Goal: Obtain resource: Download file/media

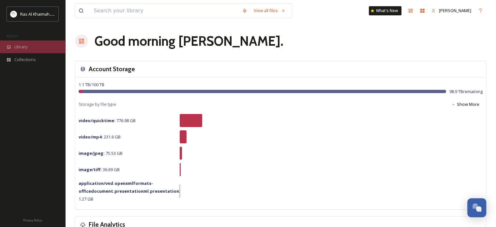
click at [22, 46] on span "Library" at bounding box center [20, 47] width 13 height 6
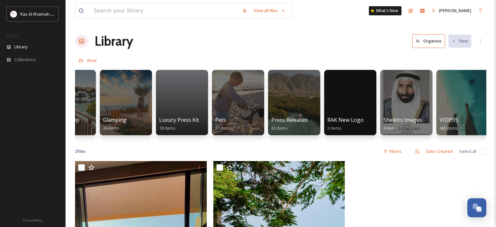
scroll to position [0, 1160]
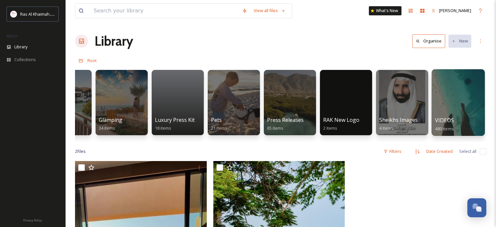
click at [454, 100] on div at bounding box center [458, 102] width 53 height 67
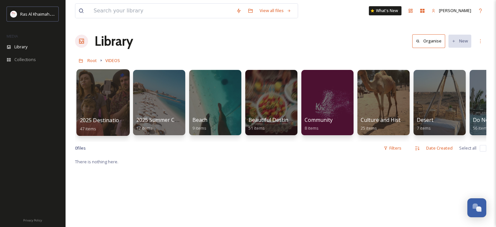
click at [101, 98] on div at bounding box center [102, 102] width 53 height 67
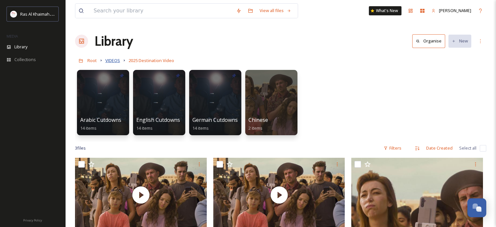
click at [118, 61] on span "VIDEOS" at bounding box center [112, 60] width 15 height 6
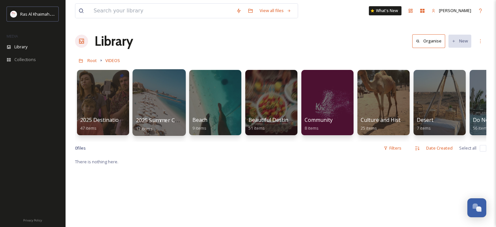
click at [161, 99] on div at bounding box center [159, 102] width 53 height 67
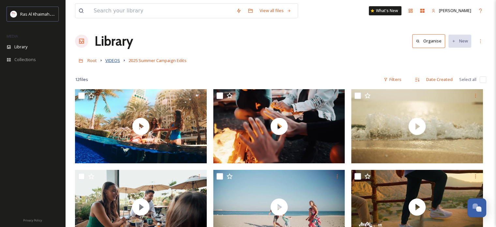
click at [113, 60] on span "VIDEOS" at bounding box center [112, 60] width 15 height 6
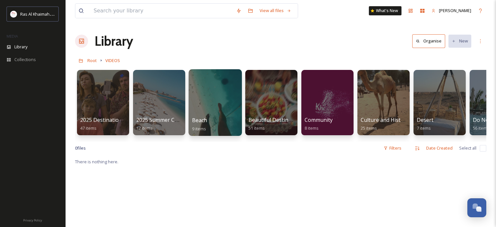
click at [200, 107] on div at bounding box center [215, 102] width 53 height 67
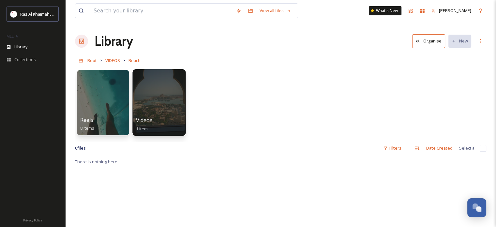
click at [168, 102] on div at bounding box center [159, 102] width 53 height 67
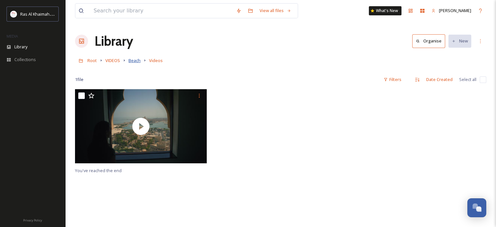
click at [133, 60] on span "Beach" at bounding box center [135, 60] width 12 height 6
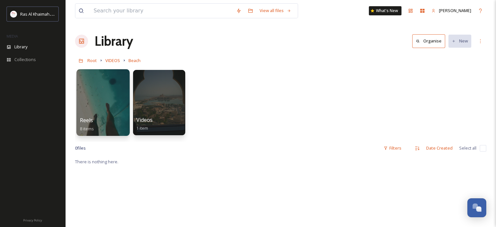
click at [106, 101] on div at bounding box center [102, 102] width 53 height 67
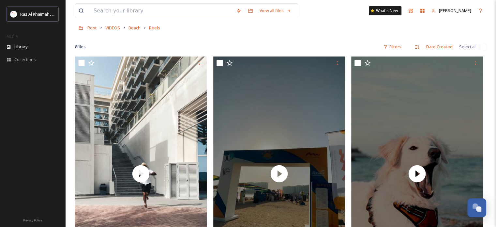
scroll to position [2, 0]
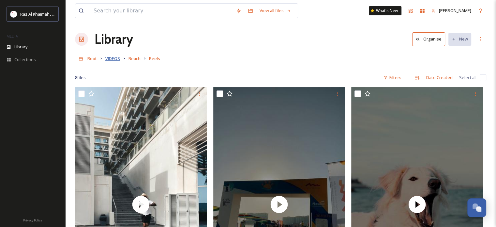
click at [113, 59] on span "VIDEOS" at bounding box center [112, 58] width 15 height 6
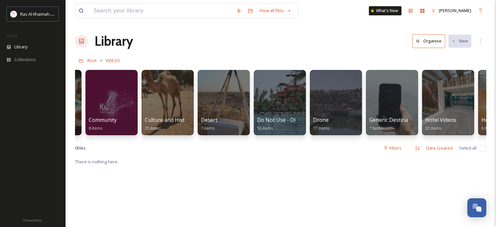
scroll to position [0, 270]
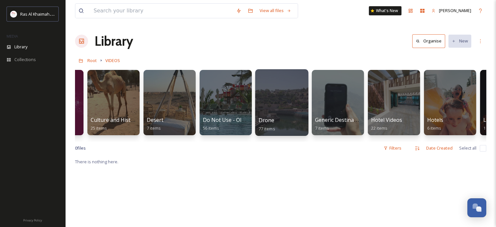
click at [279, 97] on div at bounding box center [281, 102] width 53 height 67
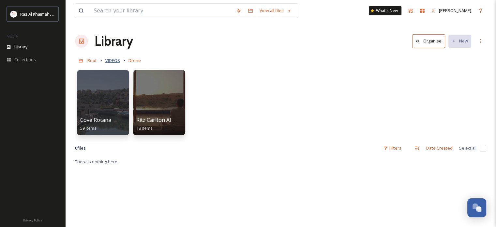
click at [111, 60] on span "VIDEOS" at bounding box center [112, 60] width 15 height 6
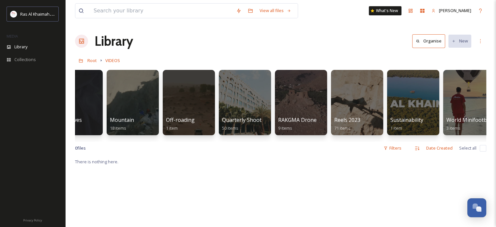
scroll to position [0, 880]
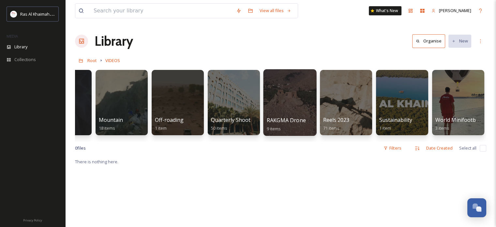
click at [293, 111] on div at bounding box center [289, 102] width 53 height 67
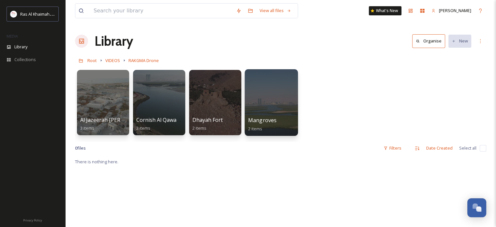
click at [267, 92] on div at bounding box center [271, 102] width 53 height 67
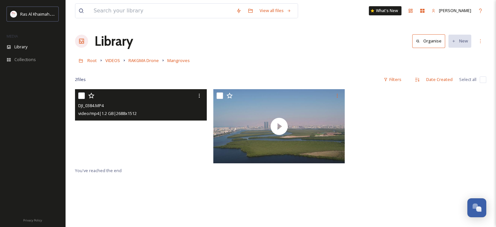
click at [140, 128] on video "DJI_0384.MP4" at bounding box center [141, 126] width 132 height 74
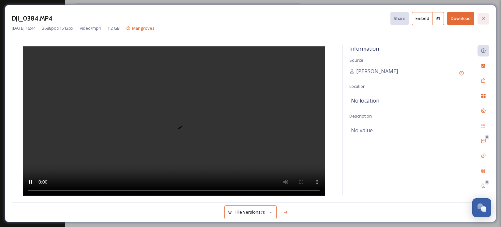
click at [482, 18] on icon at bounding box center [483, 18] width 5 height 5
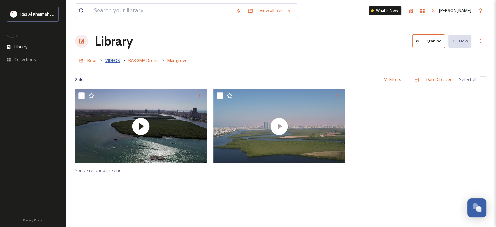
click at [110, 61] on span "VIDEOS" at bounding box center [112, 60] width 15 height 6
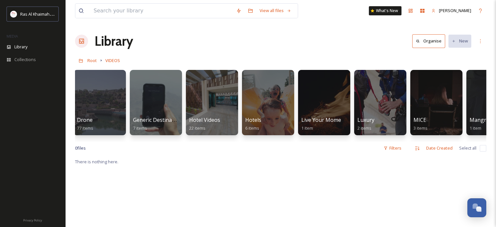
scroll to position [0, 455]
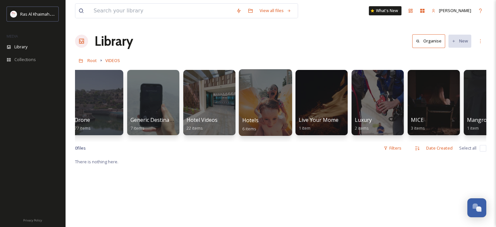
click at [263, 87] on div at bounding box center [265, 102] width 53 height 67
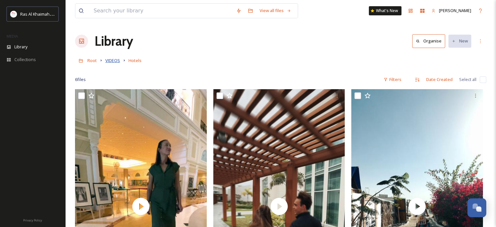
click at [111, 60] on span "VIDEOS" at bounding box center [112, 60] width 15 height 6
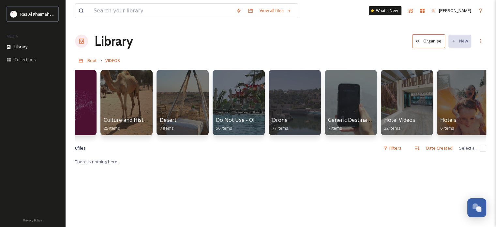
scroll to position [0, 258]
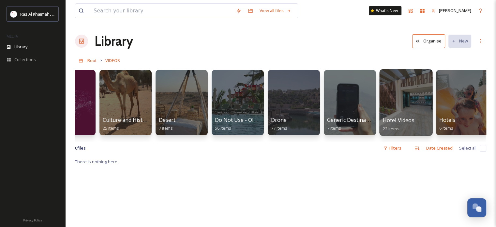
click at [402, 106] on div at bounding box center [406, 102] width 53 height 67
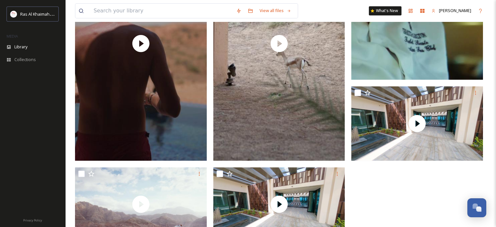
scroll to position [760, 0]
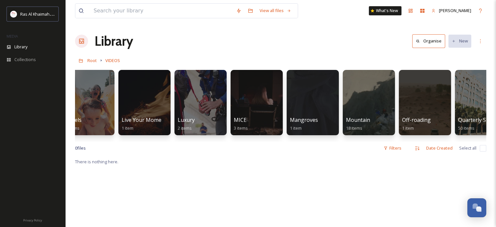
scroll to position [0, 648]
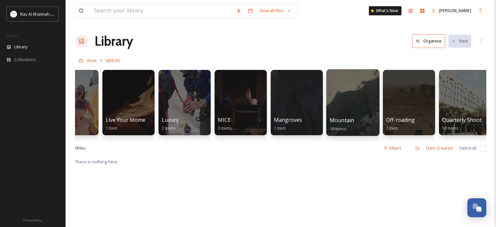
click at [350, 93] on div at bounding box center [352, 102] width 53 height 67
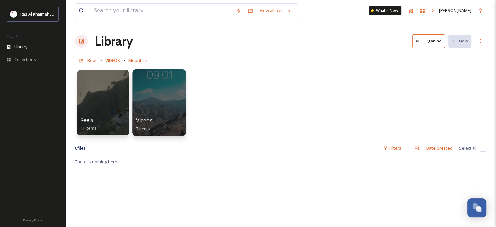
click at [141, 103] on div at bounding box center [159, 102] width 53 height 67
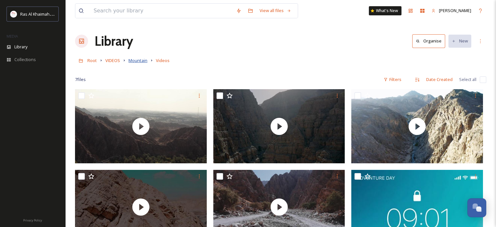
click at [137, 59] on span "Mountain" at bounding box center [138, 60] width 19 height 6
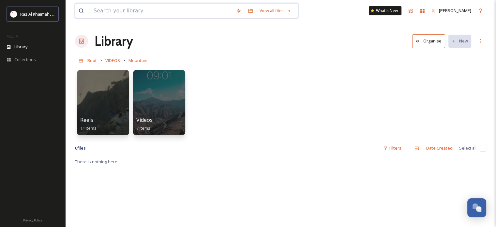
click at [141, 11] on input at bounding box center [161, 11] width 143 height 14
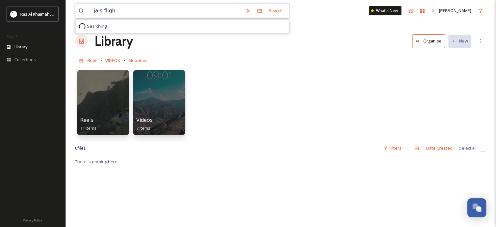
type input "jais flight"
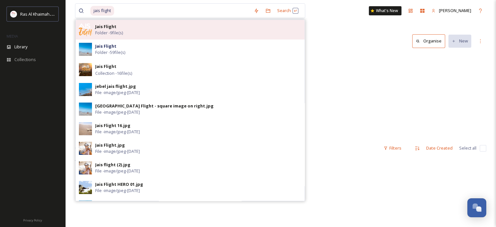
click at [123, 30] on span "Folder - 9 file(s)" at bounding box center [109, 33] width 28 height 6
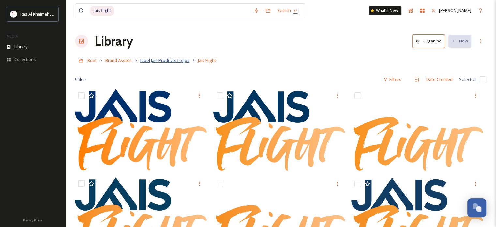
click at [164, 63] on span "Jebel Jais Products Logos" at bounding box center [164, 60] width 49 height 6
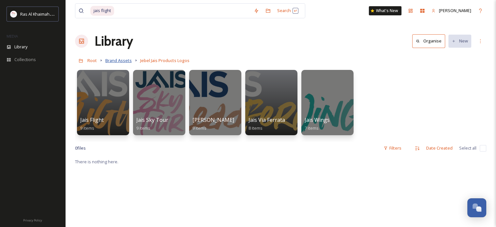
click at [118, 62] on span "Brand Assets" at bounding box center [118, 60] width 26 height 6
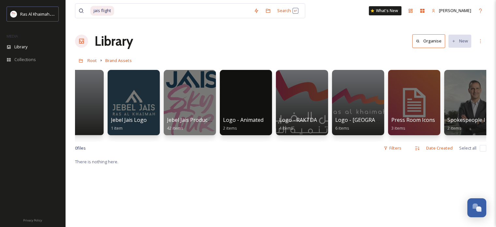
scroll to position [0, 262]
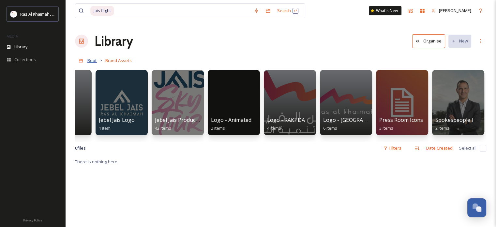
click at [93, 61] on span "Root" at bounding box center [91, 60] width 9 height 6
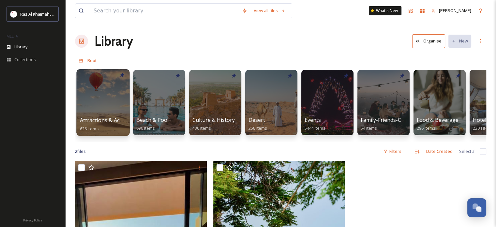
click at [98, 104] on div at bounding box center [102, 102] width 53 height 67
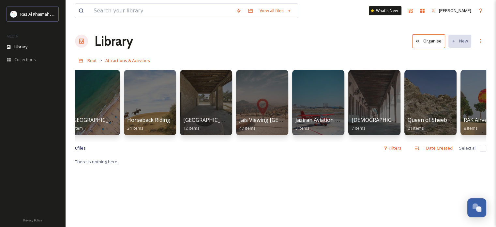
scroll to position [0, 462]
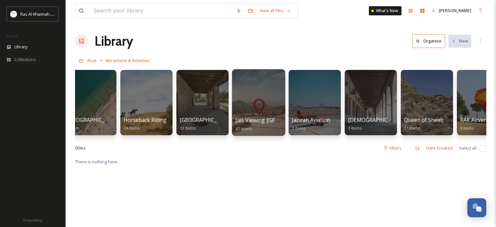
click at [257, 109] on div at bounding box center [258, 102] width 53 height 67
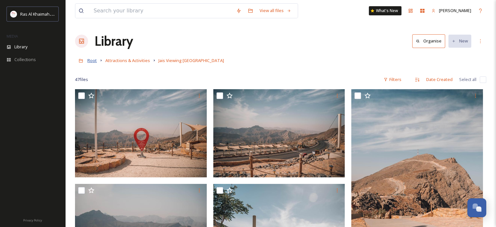
click at [93, 60] on span "Root" at bounding box center [91, 60] width 9 height 6
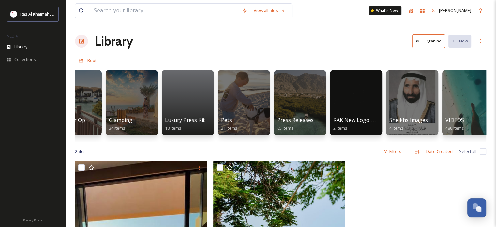
scroll to position [0, 1160]
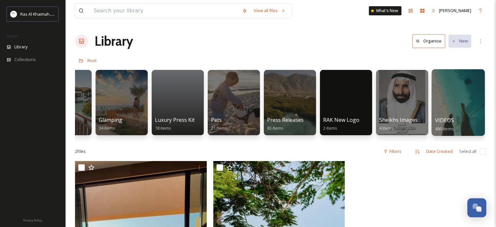
click at [463, 97] on div at bounding box center [458, 102] width 53 height 67
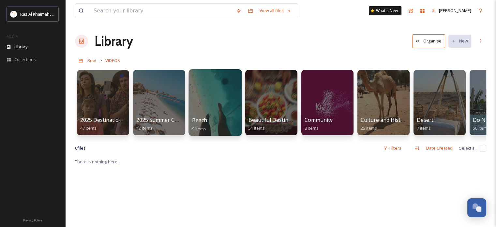
click at [220, 98] on div at bounding box center [215, 102] width 53 height 67
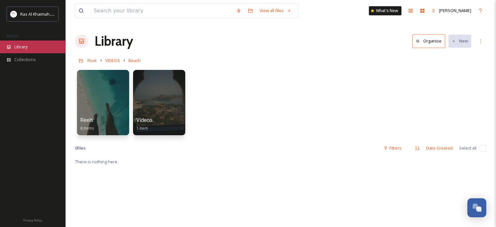
click at [38, 43] on div "Library" at bounding box center [32, 46] width 65 height 13
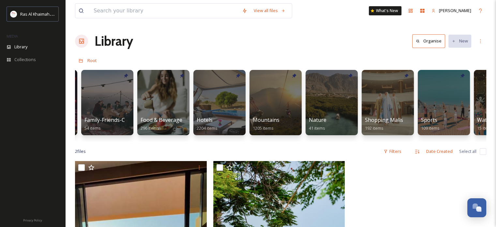
scroll to position [0, 282]
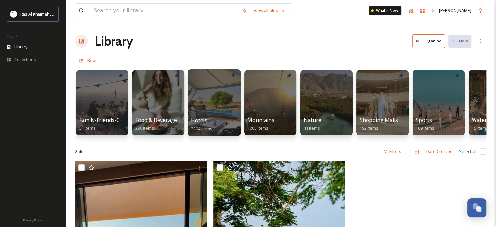
click at [213, 107] on div at bounding box center [214, 102] width 53 height 67
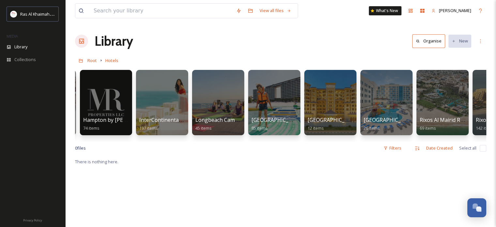
scroll to position [0, 391]
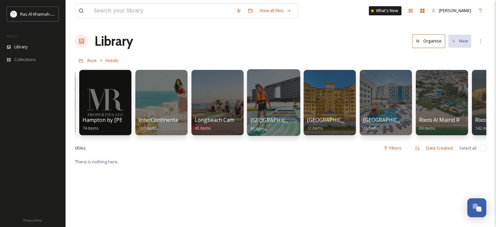
click at [278, 103] on div at bounding box center [273, 102] width 53 height 67
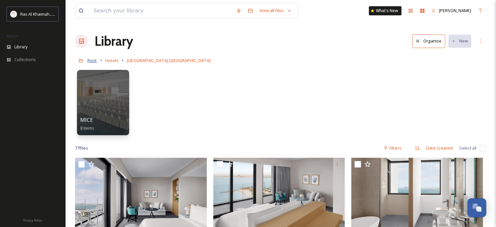
click at [95, 60] on span "Root" at bounding box center [91, 60] width 9 height 6
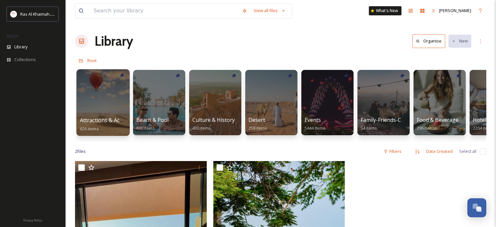
click at [98, 112] on div at bounding box center [102, 102] width 53 height 67
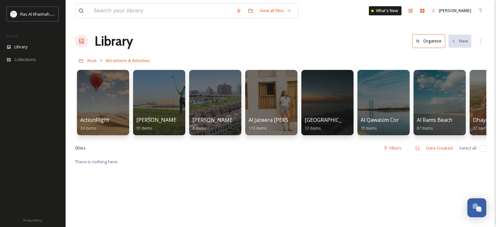
scroll to position [0, 10]
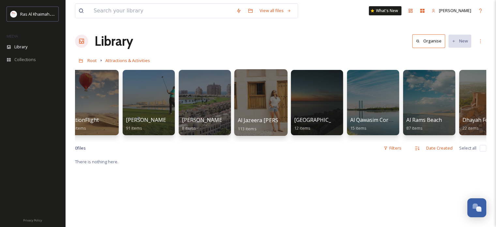
click at [254, 99] on div at bounding box center [260, 102] width 53 height 67
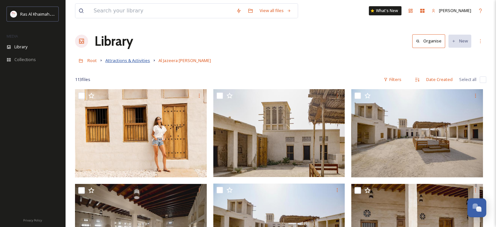
click at [122, 60] on span "Attractions & Activities" at bounding box center [127, 60] width 45 height 6
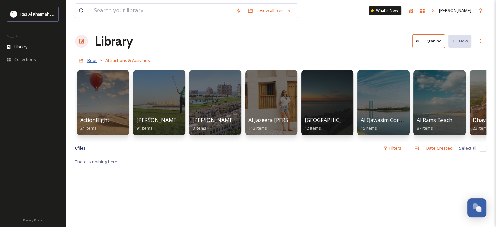
click at [91, 61] on span "Root" at bounding box center [91, 60] width 9 height 6
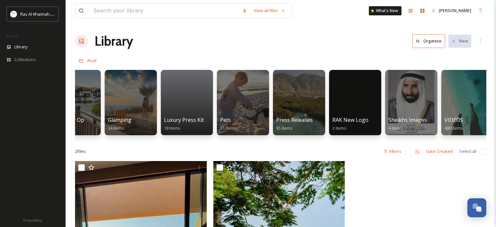
scroll to position [0, 1160]
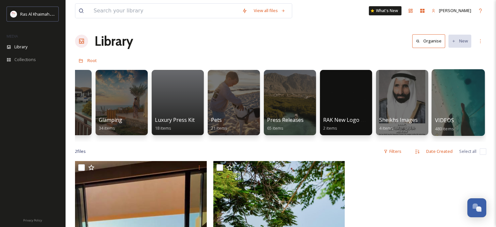
click at [456, 105] on div at bounding box center [458, 102] width 53 height 67
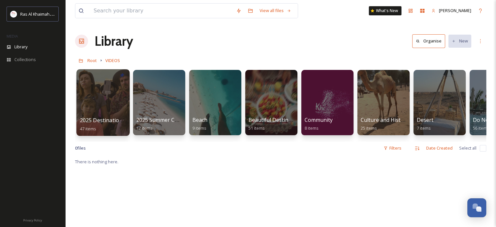
click at [108, 96] on div at bounding box center [102, 102] width 53 height 67
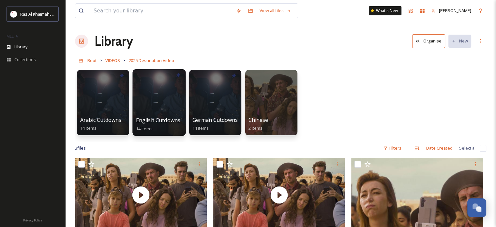
click at [166, 90] on div at bounding box center [159, 102] width 53 height 67
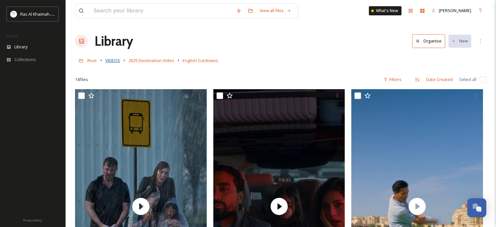
click at [112, 60] on span "VIDEOS" at bounding box center [112, 60] width 15 height 6
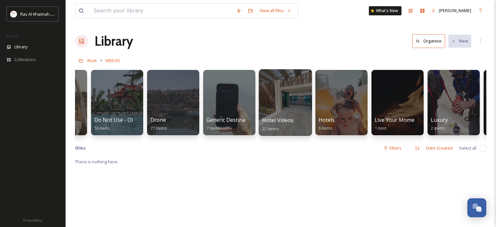
scroll to position [0, 384]
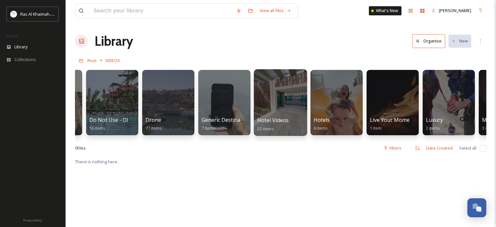
click at [290, 95] on div at bounding box center [280, 102] width 53 height 67
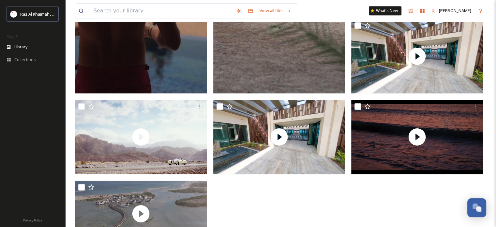
scroll to position [824, 0]
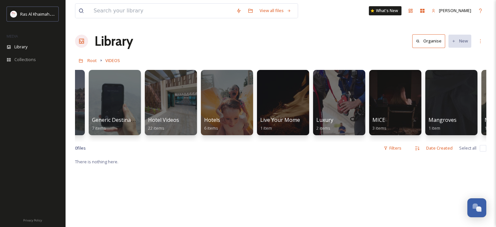
scroll to position [0, 490]
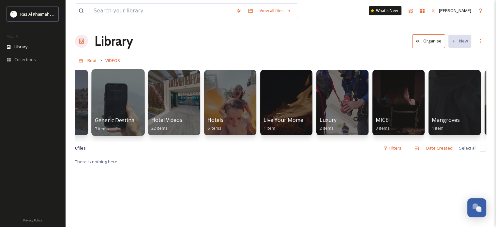
click at [122, 101] on div at bounding box center [117, 102] width 53 height 67
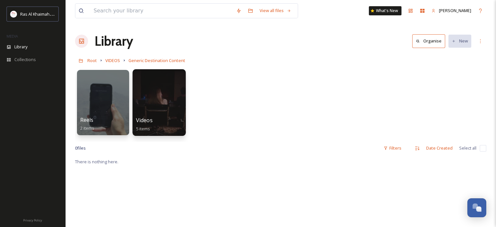
click at [161, 99] on div at bounding box center [159, 102] width 53 height 67
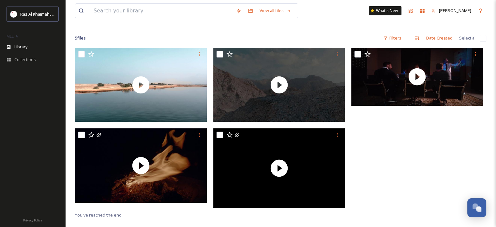
scroll to position [42, 0]
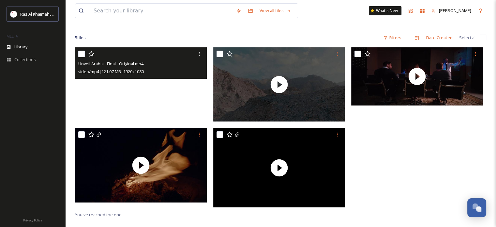
click at [137, 82] on video "Unveil Arabia - Final - Original.mp4" at bounding box center [141, 84] width 132 height 74
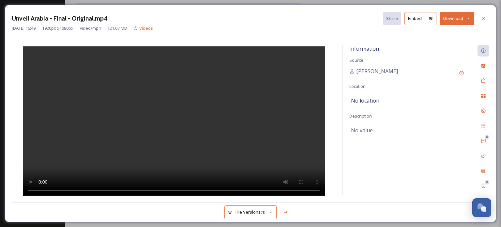
click at [468, 18] on icon at bounding box center [469, 18] width 2 height 1
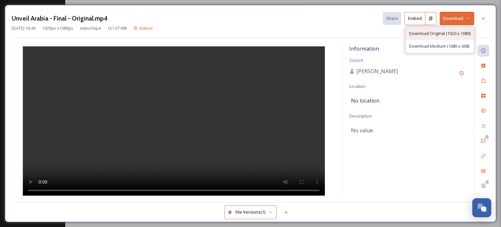
click at [436, 34] on span "Download Original (1920 x 1080)" at bounding box center [440, 33] width 62 height 6
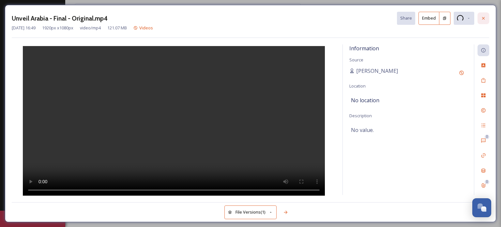
click at [483, 18] on icon at bounding box center [483, 18] width 3 height 3
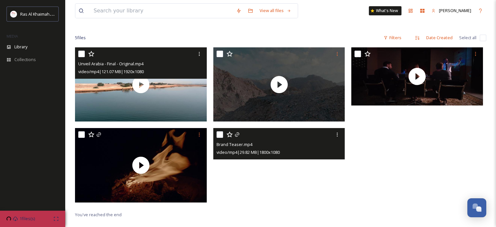
click at [269, 165] on video "Brand Teaser.mp4" at bounding box center [279, 167] width 132 height 79
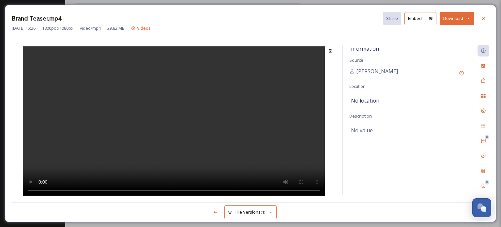
click at [468, 16] on icon at bounding box center [469, 18] width 4 height 4
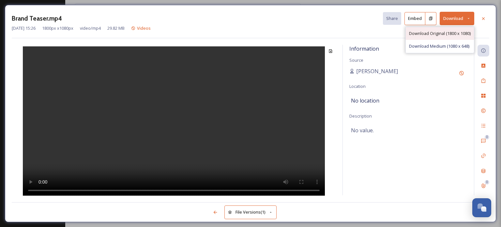
click at [431, 32] on span "Download Original (1800 x 1080)" at bounding box center [440, 33] width 62 height 6
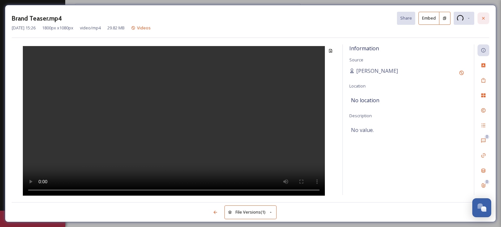
click at [483, 16] on icon at bounding box center [483, 18] width 5 height 5
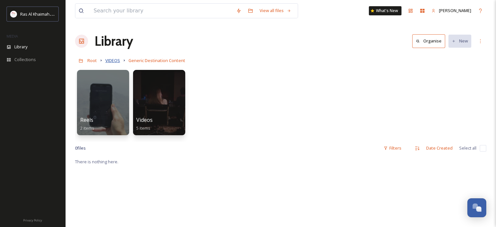
click at [115, 60] on span "VIDEOS" at bounding box center [112, 60] width 15 height 6
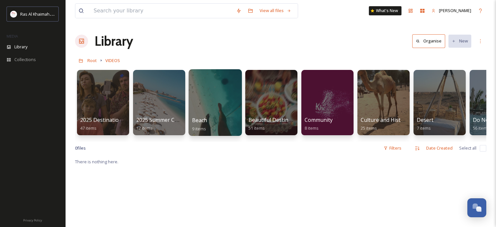
click at [219, 100] on div at bounding box center [215, 102] width 53 height 67
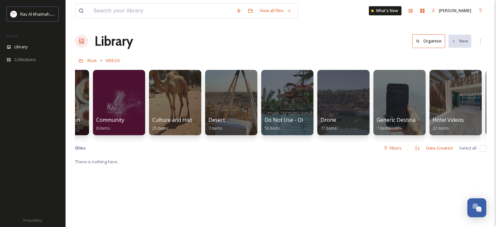
scroll to position [0, 213]
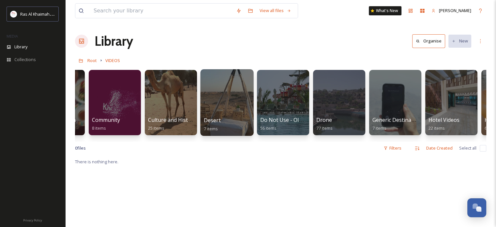
click at [229, 99] on div at bounding box center [226, 102] width 53 height 67
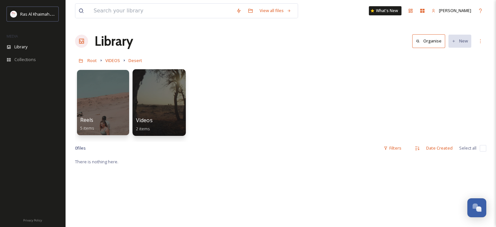
click at [165, 92] on div at bounding box center [159, 102] width 53 height 67
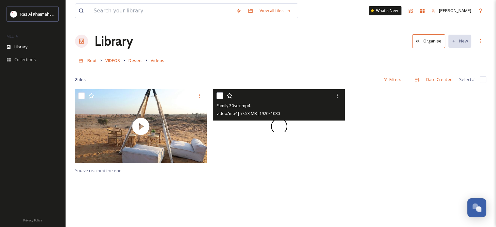
click at [279, 124] on span at bounding box center [279, 126] width 16 height 16
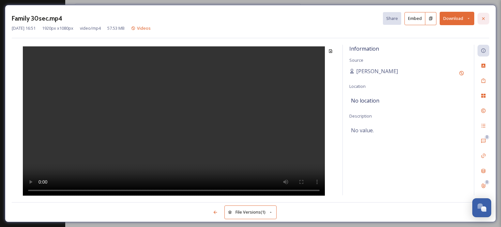
click at [484, 18] on icon at bounding box center [483, 18] width 5 height 5
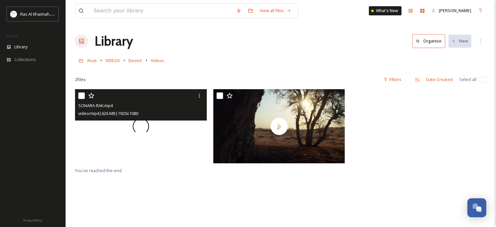
click at [150, 129] on div at bounding box center [141, 126] width 132 height 74
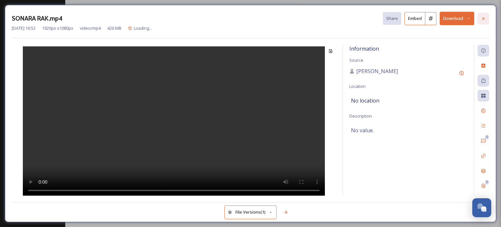
click at [483, 19] on icon at bounding box center [483, 18] width 3 height 3
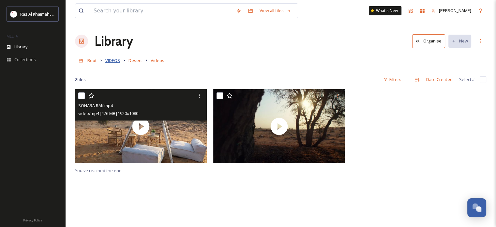
click at [117, 60] on span "VIDEOS" at bounding box center [112, 60] width 15 height 6
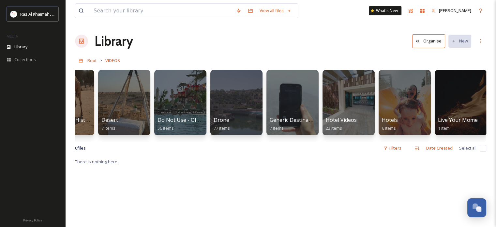
scroll to position [0, 324]
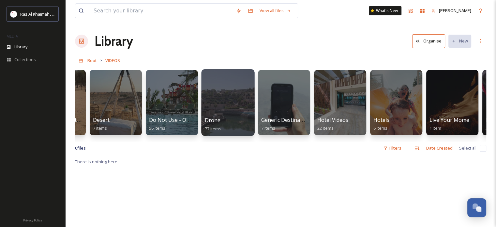
click at [233, 111] on div at bounding box center [227, 102] width 53 height 67
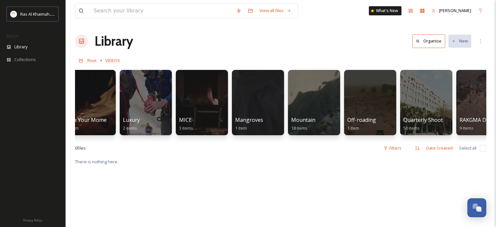
scroll to position [0, 690]
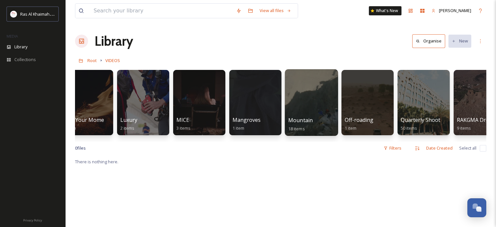
click at [311, 96] on div at bounding box center [311, 102] width 53 height 67
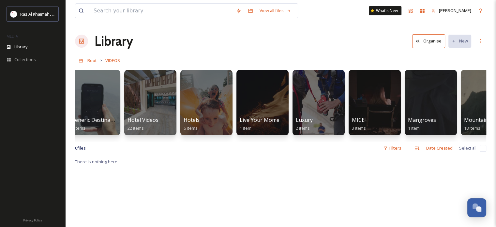
scroll to position [0, 493]
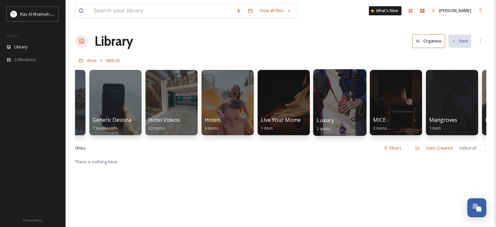
click at [334, 88] on div at bounding box center [339, 102] width 53 height 67
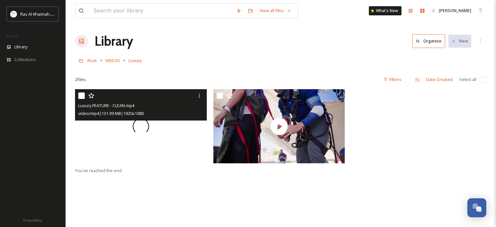
click at [138, 126] on span at bounding box center [141, 127] width 22 height 22
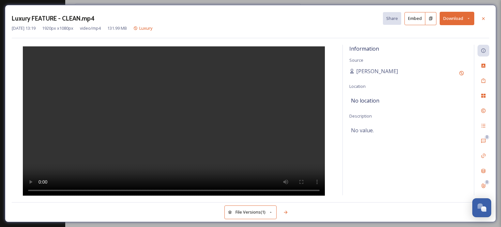
click at [470, 19] on icon at bounding box center [469, 18] width 4 height 4
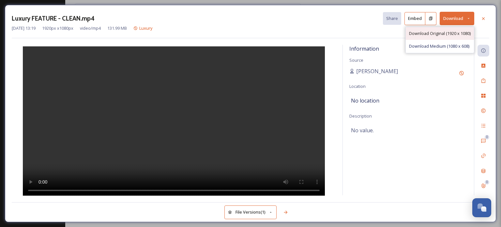
click at [444, 31] on span "Download Original (1920 x 1080)" at bounding box center [440, 33] width 62 height 6
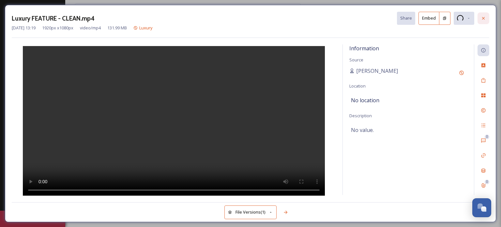
click at [484, 20] on icon at bounding box center [483, 18] width 5 height 5
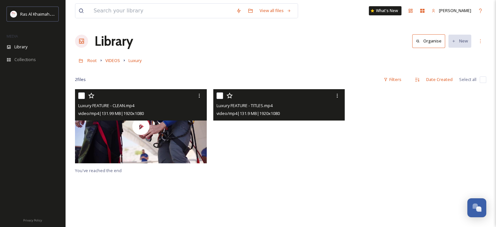
click at [277, 122] on video "Luxury FEATURE - TITLES.mp4" at bounding box center [279, 126] width 132 height 74
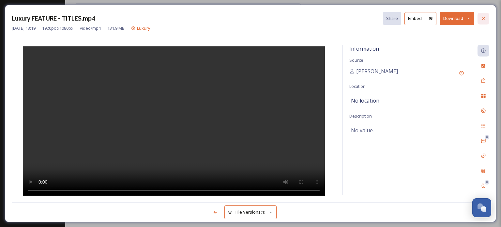
click at [485, 19] on icon at bounding box center [483, 18] width 5 height 5
